Goal: Navigation & Orientation: Find specific page/section

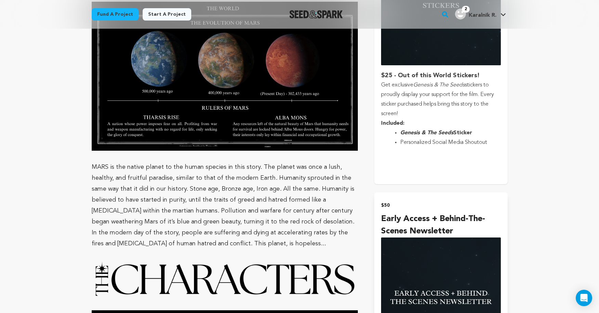
scroll to position [769, 0]
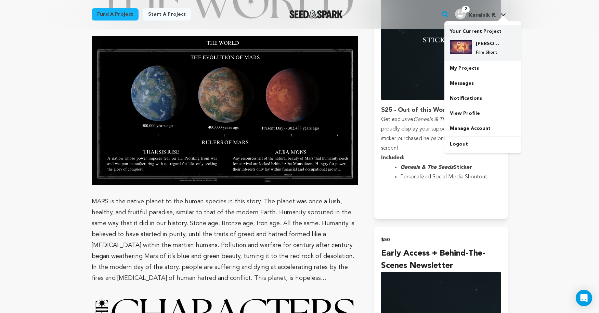
click at [485, 45] on h4 "[PERSON_NAME] All The Way" at bounding box center [487, 43] width 25 height 7
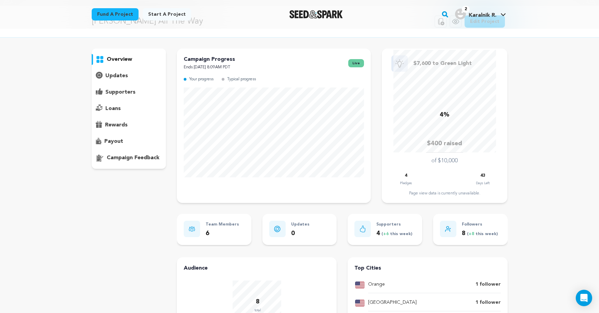
scroll to position [37, 0]
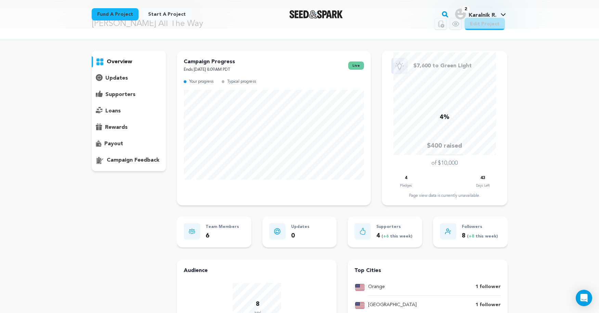
click at [315, 15] on img "Seed&Spark Homepage" at bounding box center [316, 14] width 54 height 8
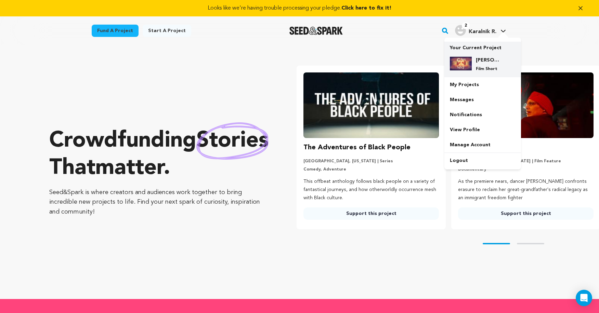
click at [486, 66] on div "Clara All The Way Film Short" at bounding box center [487, 64] width 33 height 15
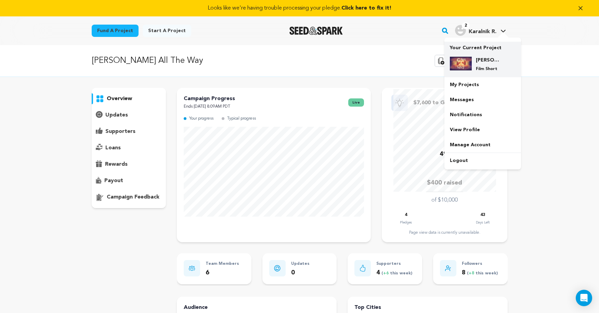
click at [481, 60] on h4 "[PERSON_NAME] All The Way" at bounding box center [487, 60] width 25 height 7
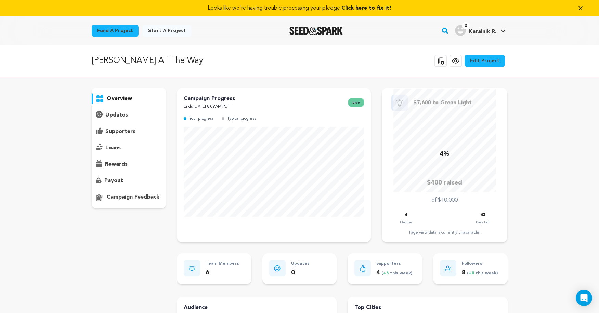
click at [331, 30] on img "Seed&Spark Homepage" at bounding box center [316, 31] width 54 height 8
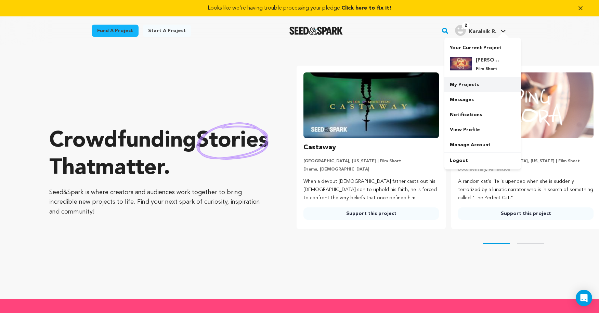
click at [472, 91] on link "My Projects" at bounding box center [482, 84] width 77 height 15
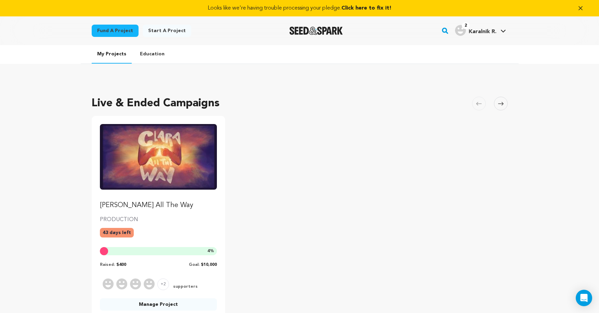
click at [136, 196] on link "[PERSON_NAME] All The Way" at bounding box center [158, 167] width 117 height 86
